Goal: Navigation & Orientation: Find specific page/section

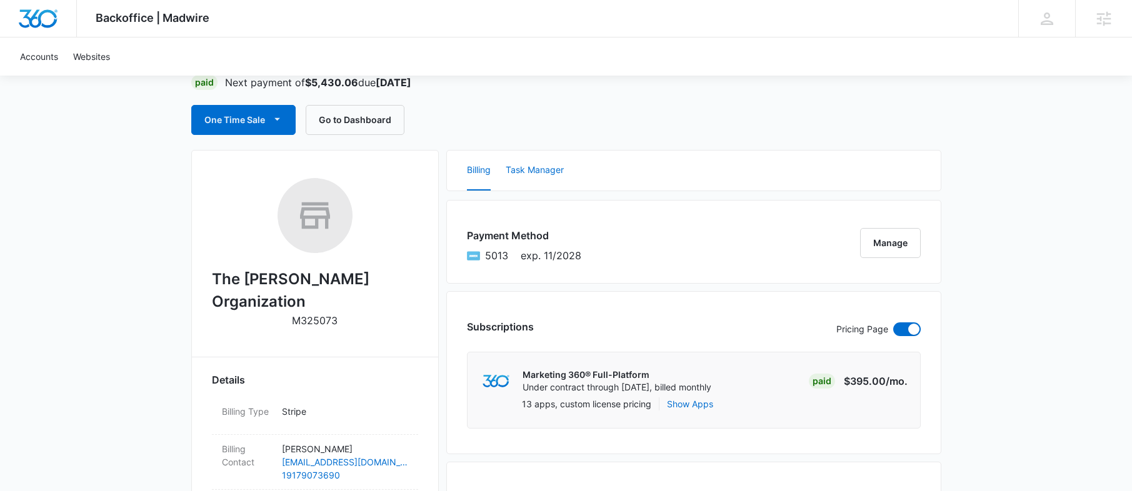
scroll to position [101, 0]
click at [381, 121] on button "Go to Dashboard" at bounding box center [355, 119] width 99 height 30
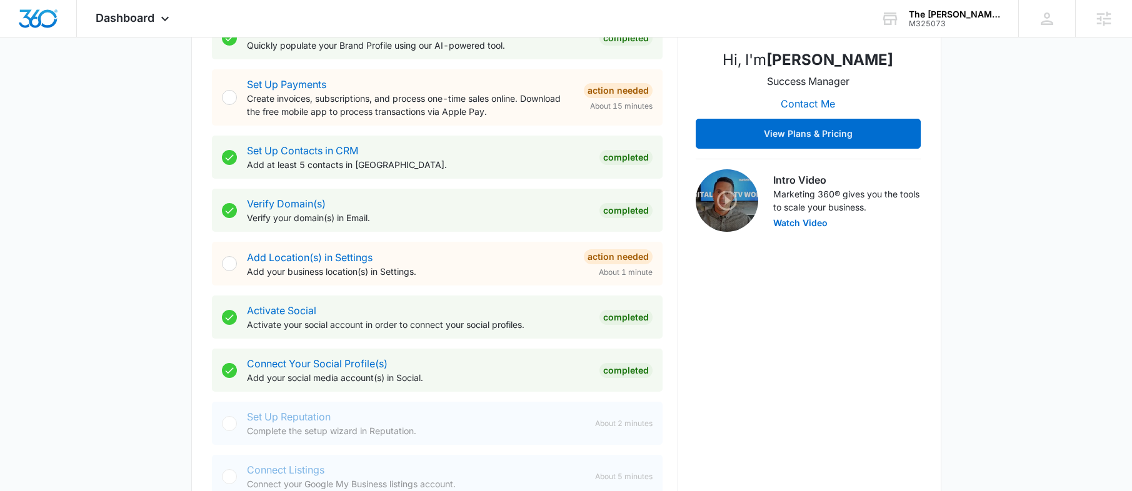
scroll to position [505, 0]
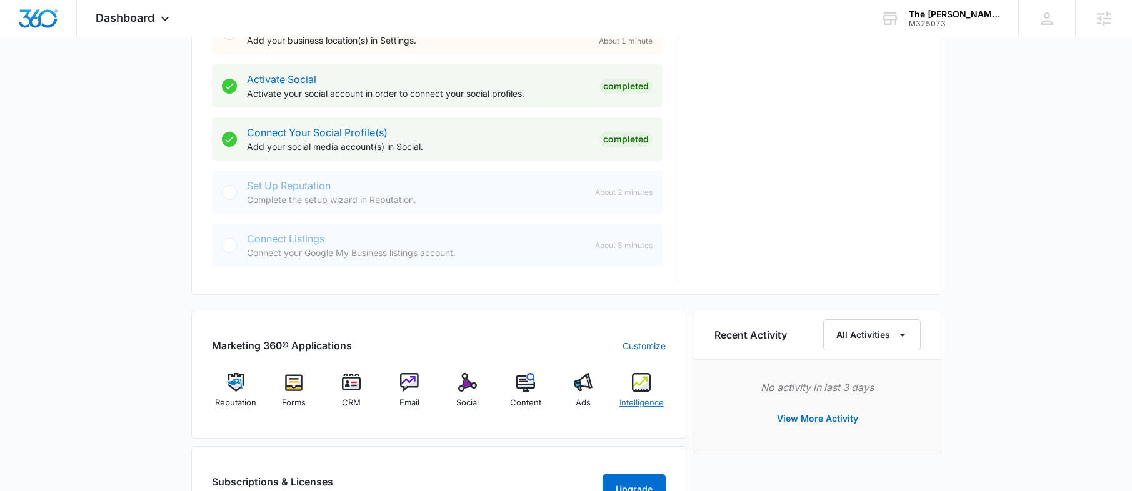
click at [645, 385] on img at bounding box center [641, 382] width 19 height 19
